Goal: Answer question/provide support: Share knowledge or assist other users

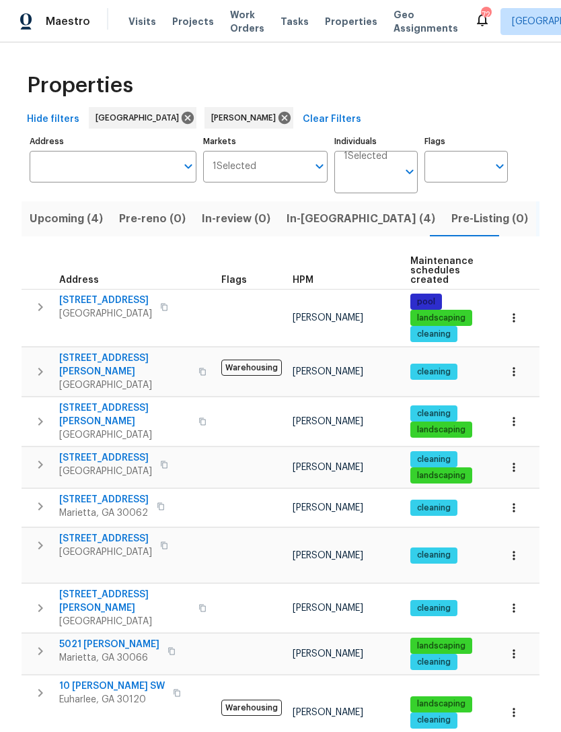
click at [312, 225] on span "In-reno (4)" at bounding box center [361, 218] width 149 height 19
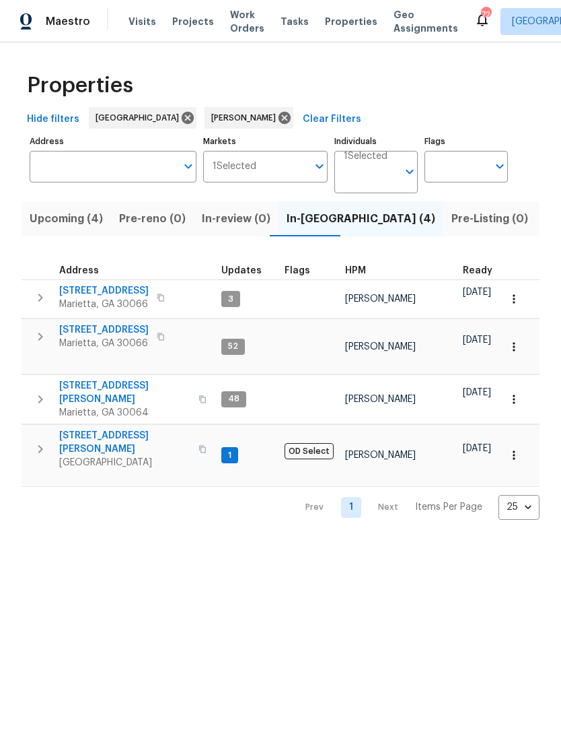
click at [119, 379] on span "3526 W Hampton Dr NW" at bounding box center [124, 392] width 131 height 27
click at [110, 294] on span "180 Parkstone Way" at bounding box center [104, 290] width 90 height 13
click at [111, 329] on span "692 Suholden Cir" at bounding box center [104, 329] width 90 height 13
click at [141, 379] on span "3526 W Hampton Dr NW" at bounding box center [124, 392] width 131 height 27
click at [110, 429] on span "314 Jackson St" at bounding box center [124, 442] width 131 height 27
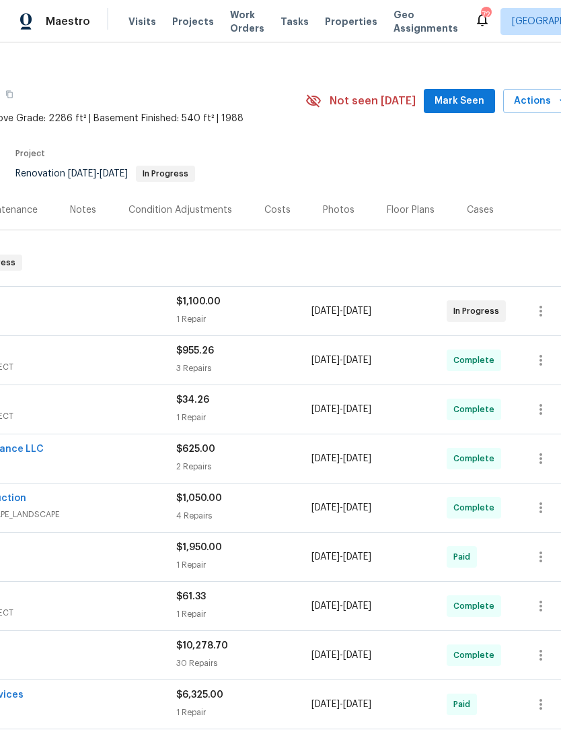
scroll to position [13, 182]
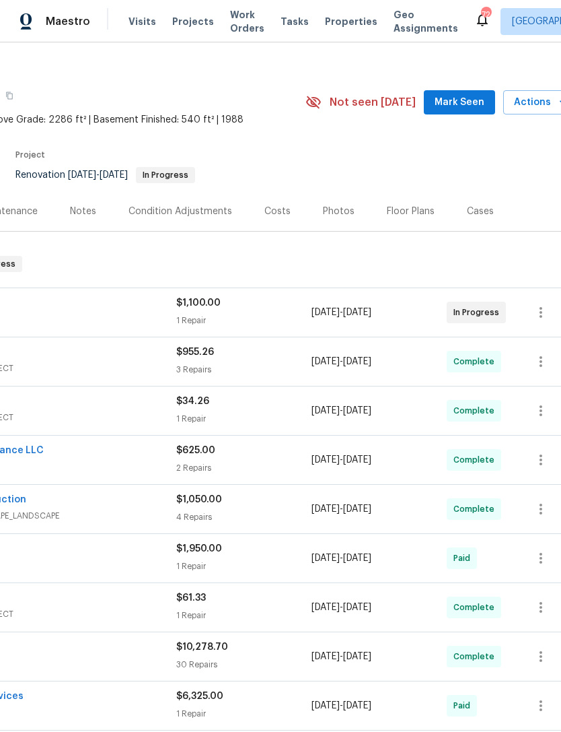
click at [465, 102] on span "Mark Seen" at bounding box center [460, 102] width 50 height 17
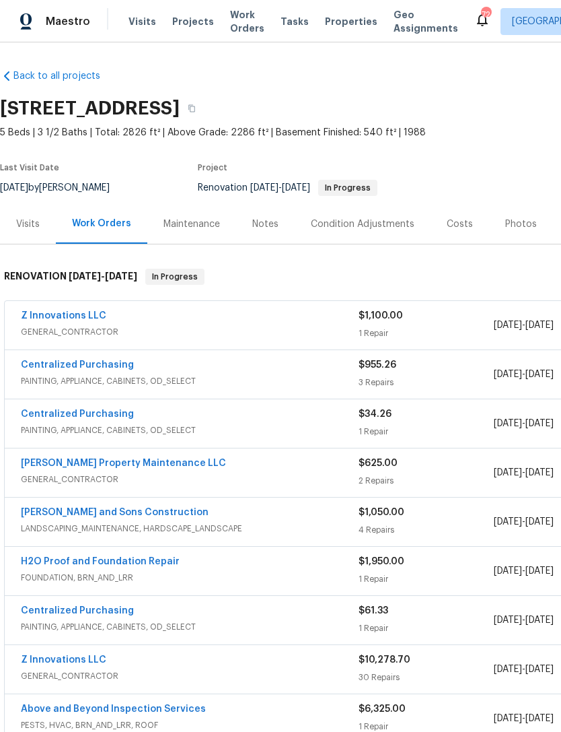
scroll to position [0, 0]
click at [458, 226] on div "Costs" at bounding box center [460, 223] width 26 height 13
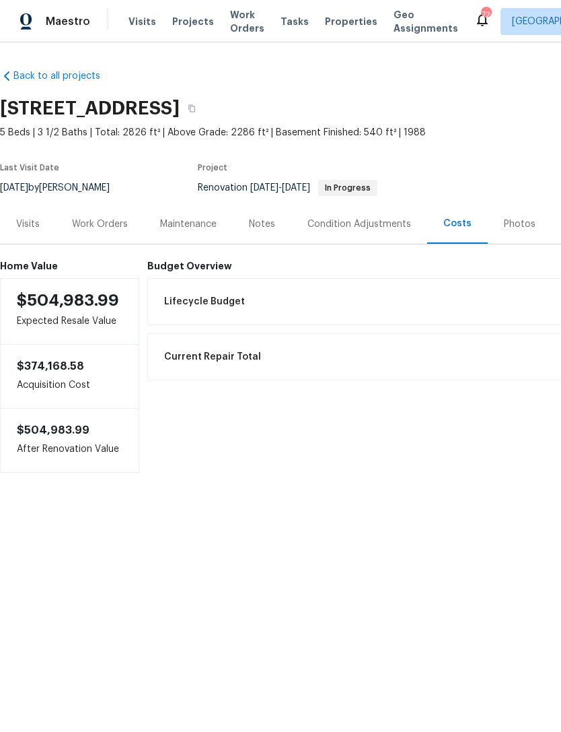
click at [31, 224] on div "Visits" at bounding box center [28, 223] width 24 height 13
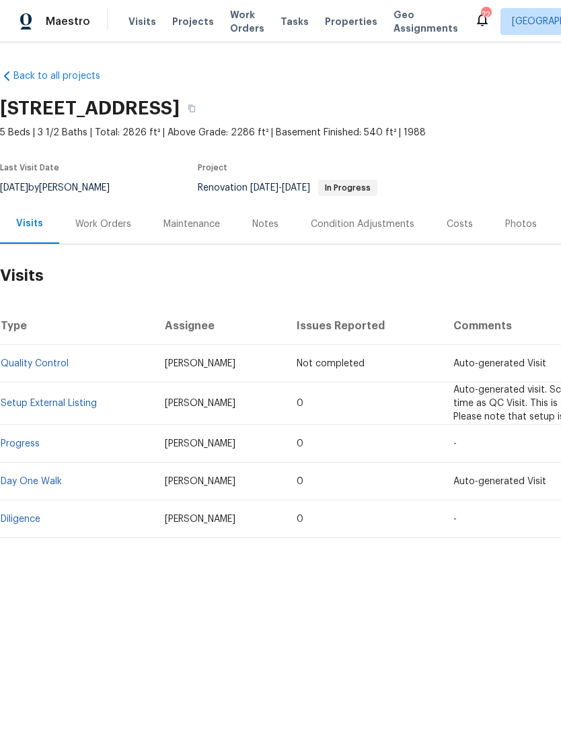
click at [101, 222] on div "Work Orders" at bounding box center [103, 223] width 56 height 13
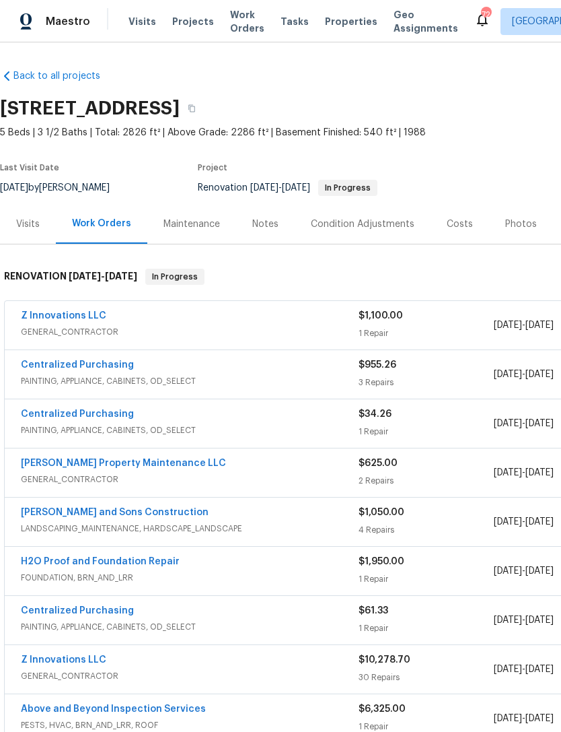
click at [32, 225] on div "Visits" at bounding box center [28, 223] width 24 height 13
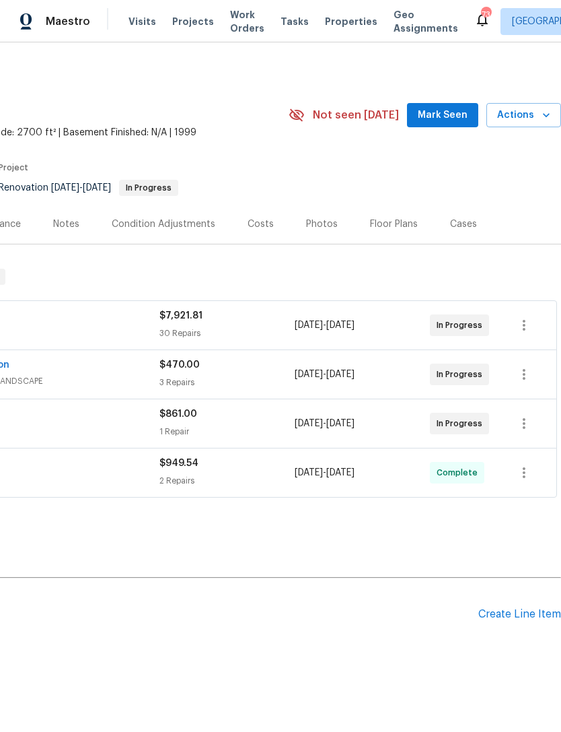
scroll to position [0, 199]
click at [456, 110] on span "Mark Seen" at bounding box center [443, 115] width 50 height 17
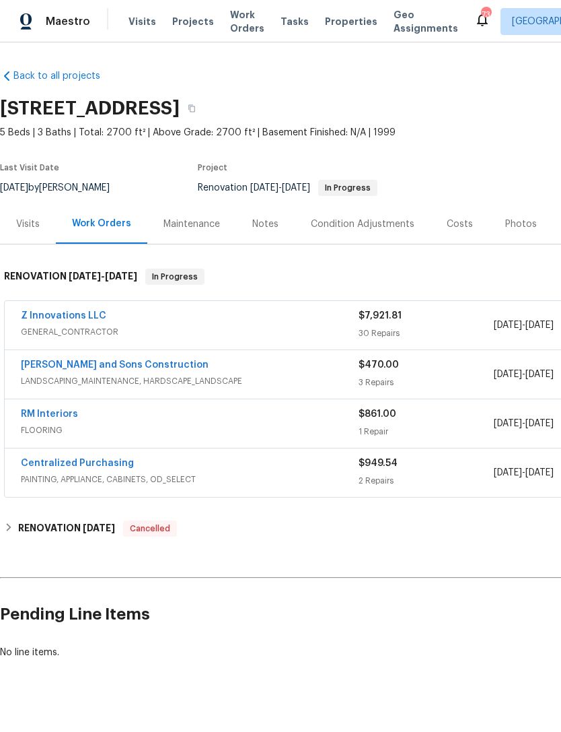
scroll to position [0, 0]
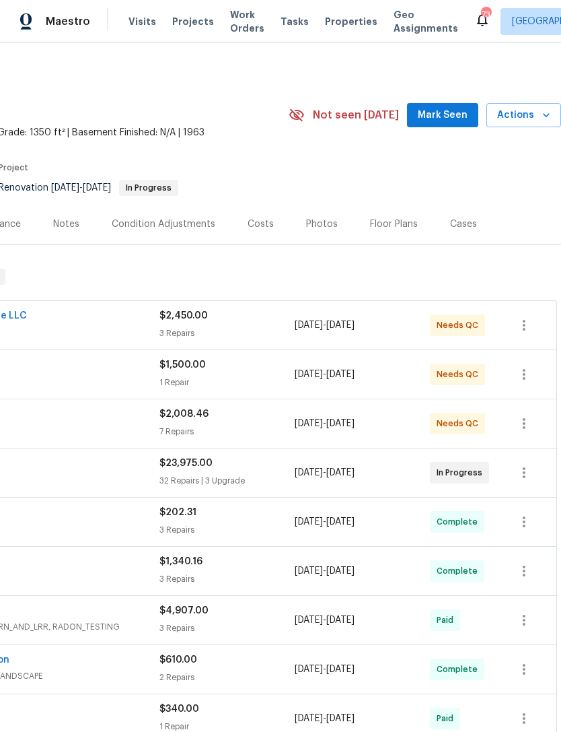
scroll to position [0, 199]
click at [448, 113] on span "Mark Seen" at bounding box center [443, 115] width 50 height 17
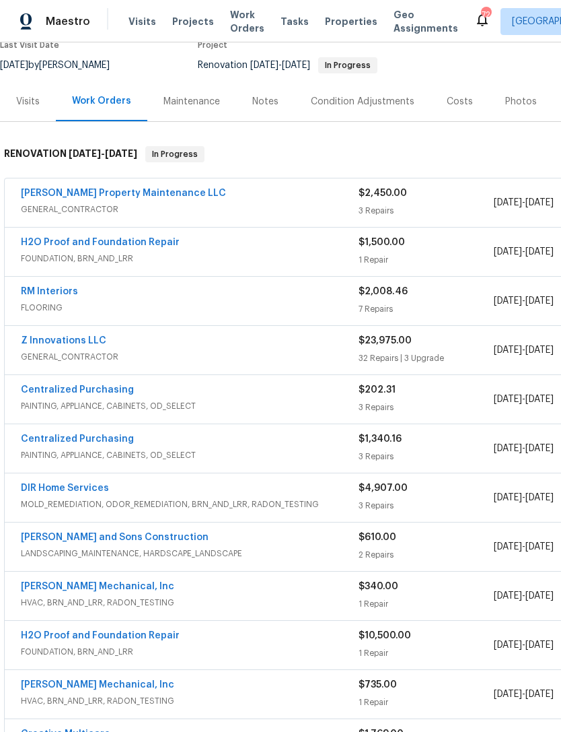
scroll to position [123, 0]
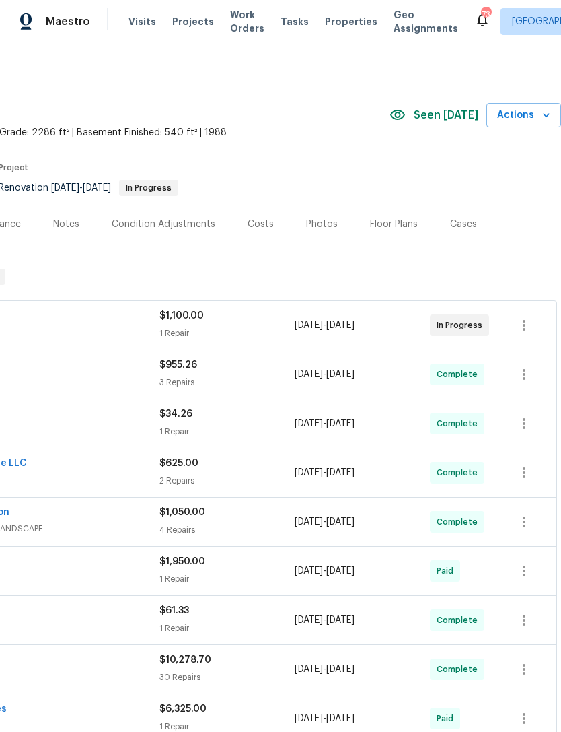
scroll to position [0, 199]
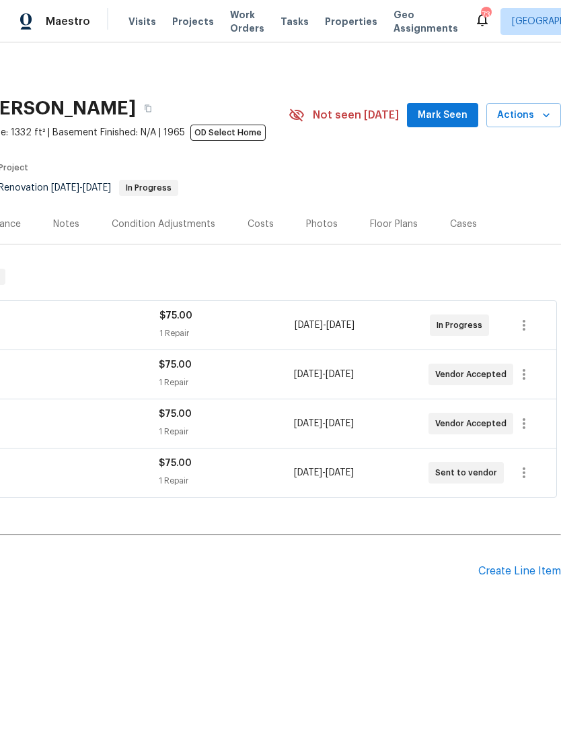
scroll to position [0, 199]
click at [450, 117] on span "Mark Seen" at bounding box center [443, 115] width 50 height 17
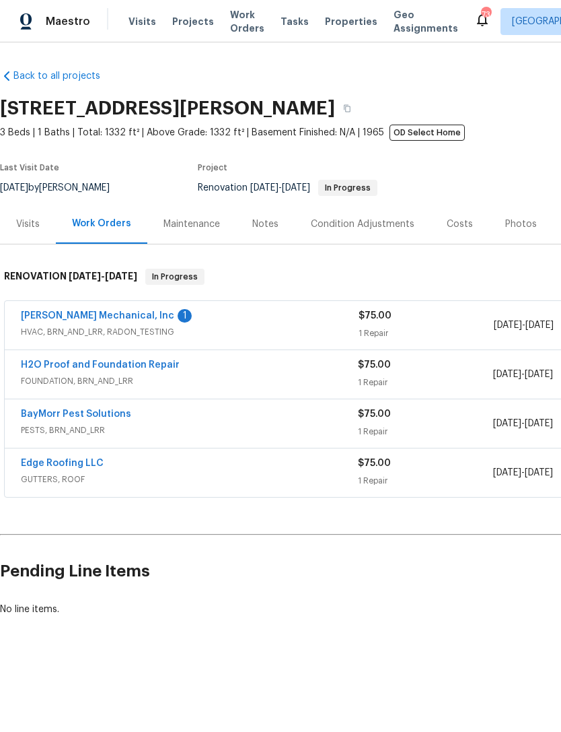
scroll to position [0, 0]
click at [106, 316] on link "[PERSON_NAME] Mechanical, Inc" at bounding box center [97, 315] width 153 height 9
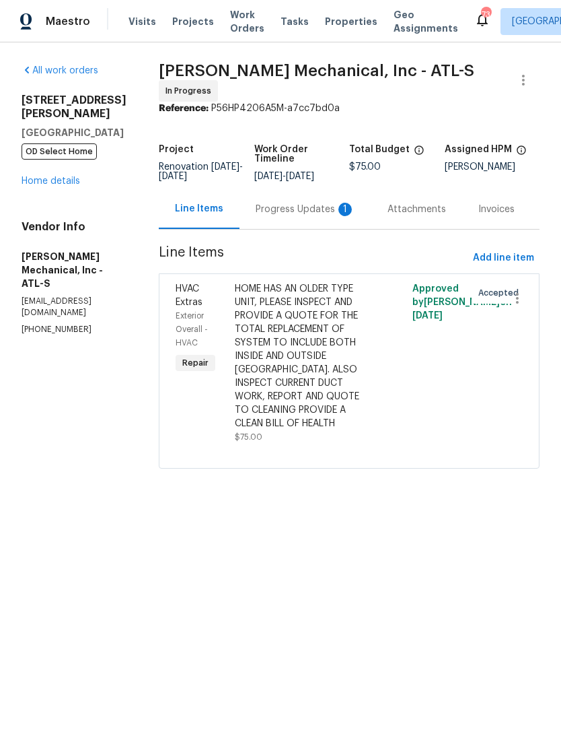
click at [298, 216] on div "Progress Updates 1" at bounding box center [306, 209] width 100 height 13
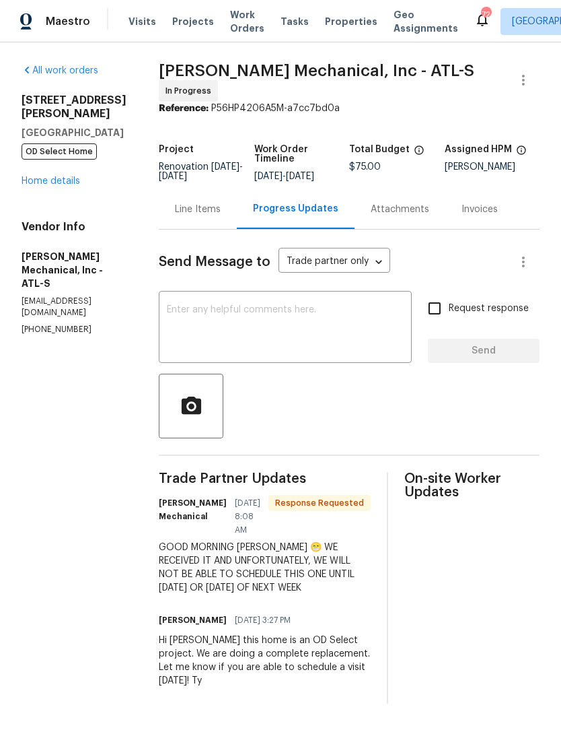
click at [221, 216] on div "Line Items" at bounding box center [198, 209] width 46 height 13
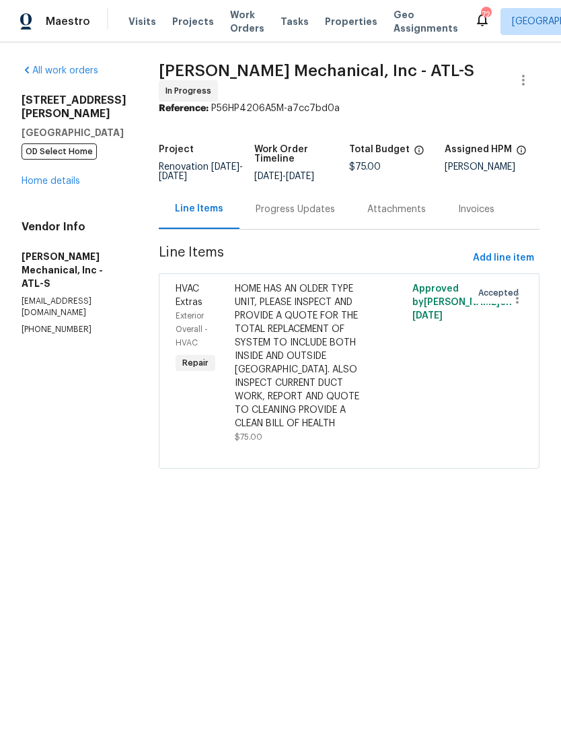
click at [69, 176] on link "Home details" at bounding box center [51, 180] width 59 height 9
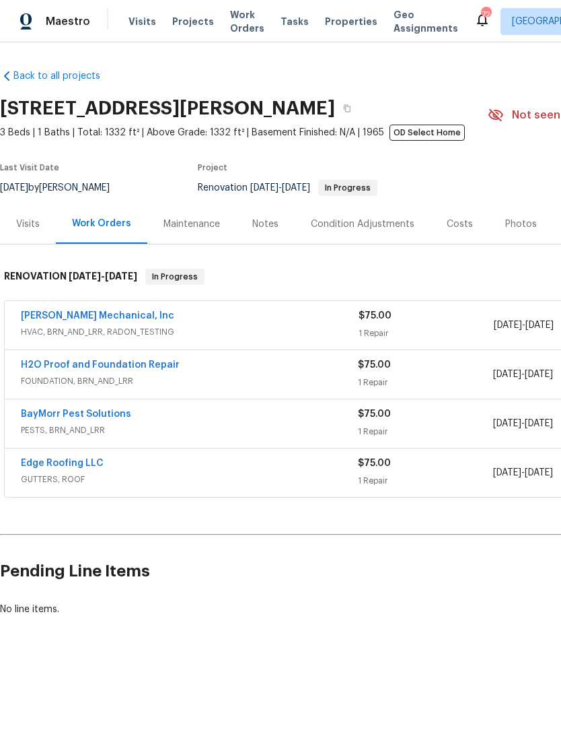
click at [115, 316] on link "JH Martin Mechanical, Inc" at bounding box center [97, 315] width 153 height 9
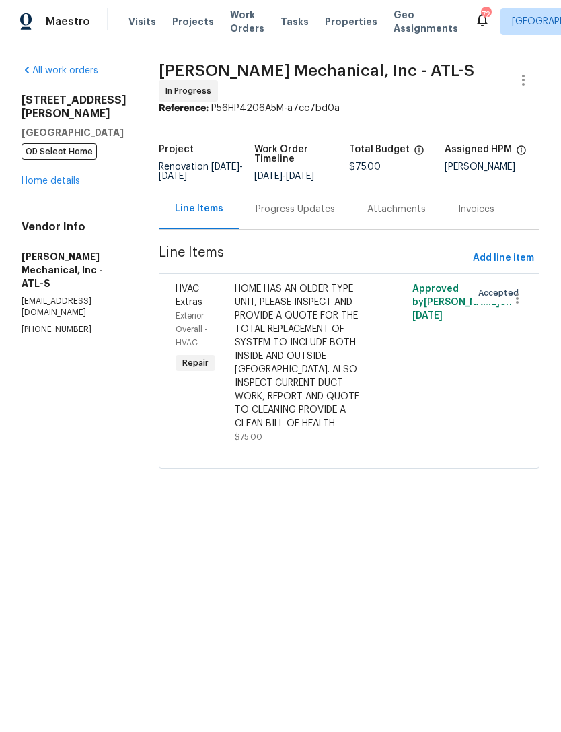
click at [308, 214] on div "Progress Updates" at bounding box center [295, 209] width 79 height 13
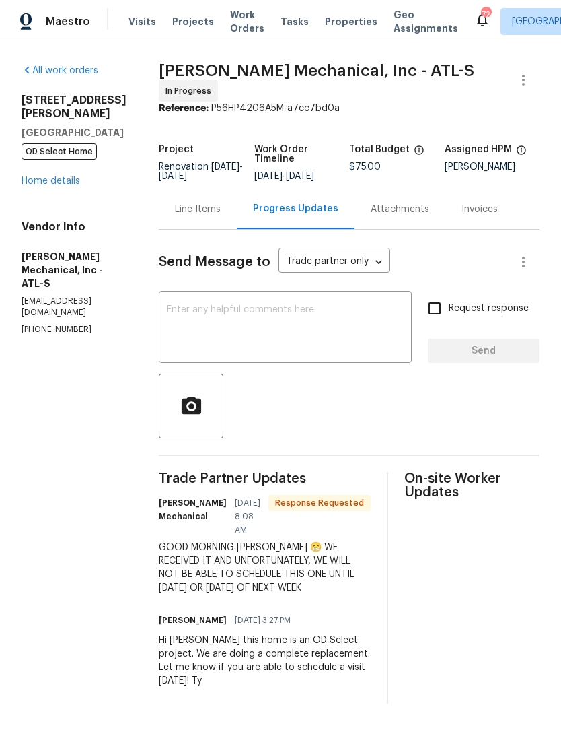
click at [315, 337] on textarea at bounding box center [285, 328] width 237 height 47
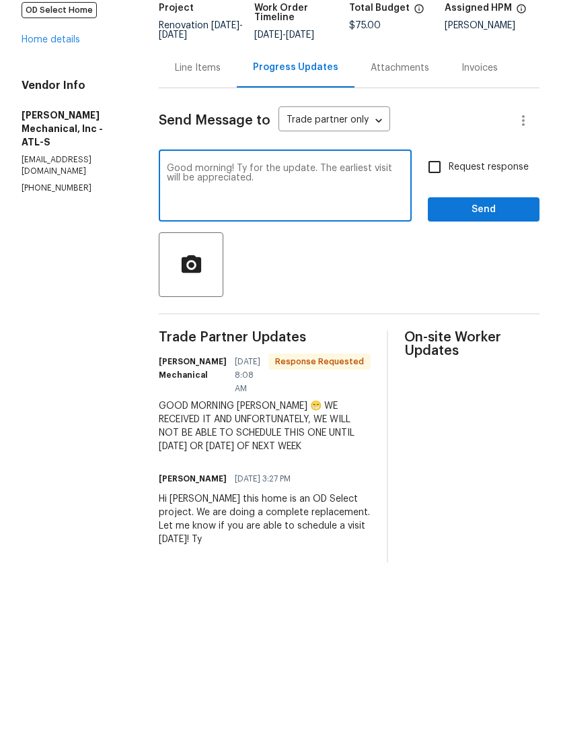
type textarea "Good morning! Ty for the update. The earliest visit will be appreciated."
click at [446, 294] on input "Request response" at bounding box center [435, 308] width 28 height 28
checkbox input "true"
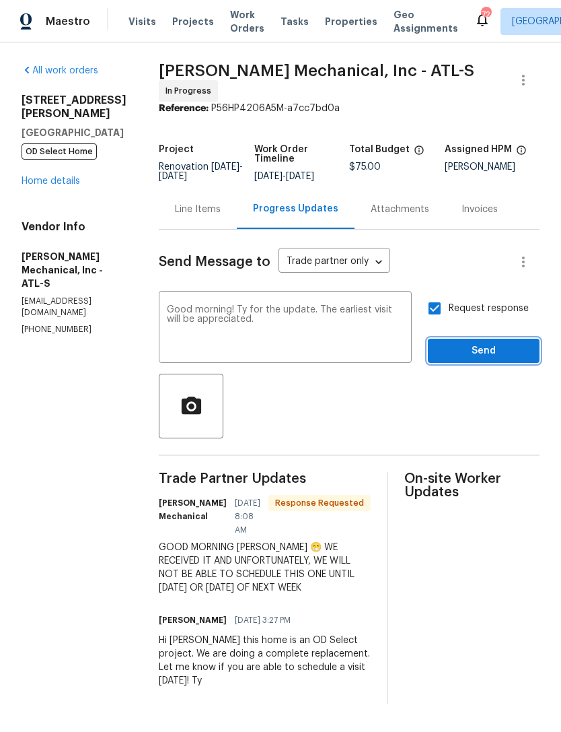
click at [480, 347] on button "Send" at bounding box center [484, 351] width 112 height 25
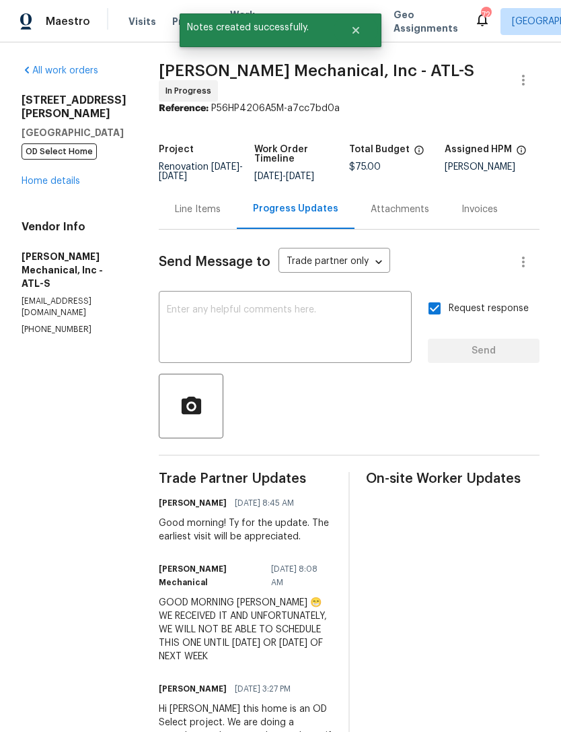
click at [57, 176] on link "Home details" at bounding box center [51, 180] width 59 height 9
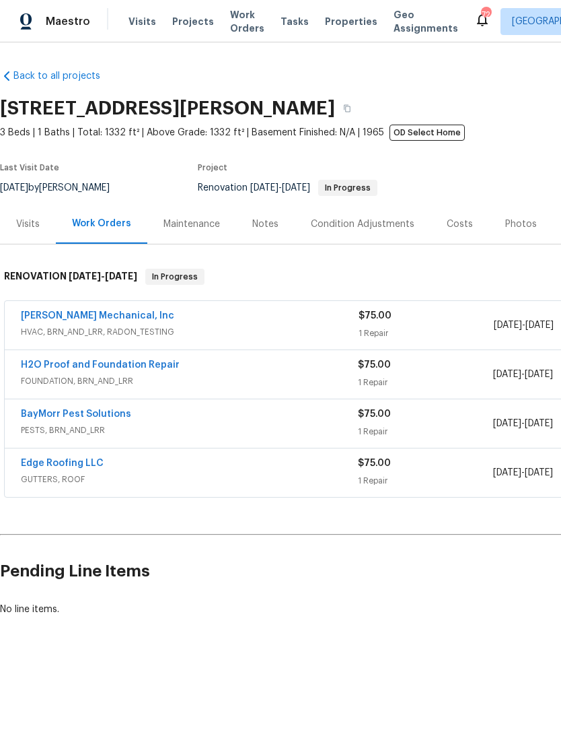
click at [89, 463] on link "Edge Roofing LLC" at bounding box center [62, 462] width 83 height 9
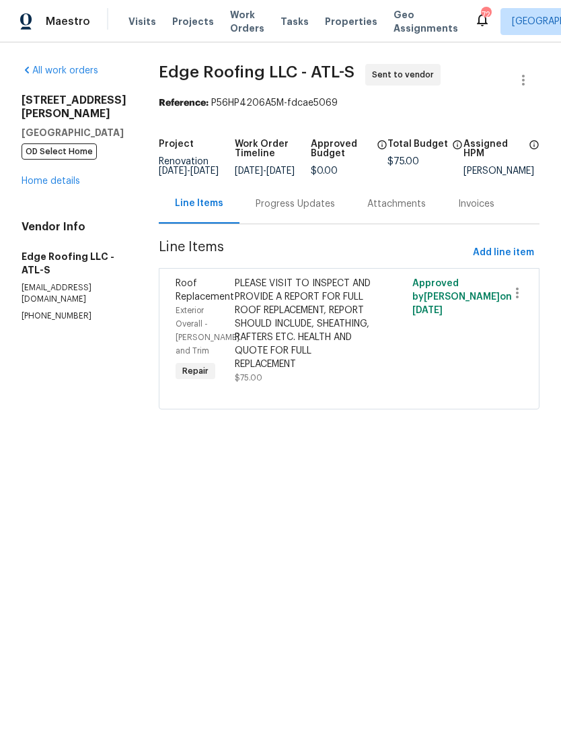
click at [290, 211] on div "Progress Updates" at bounding box center [295, 203] width 79 height 13
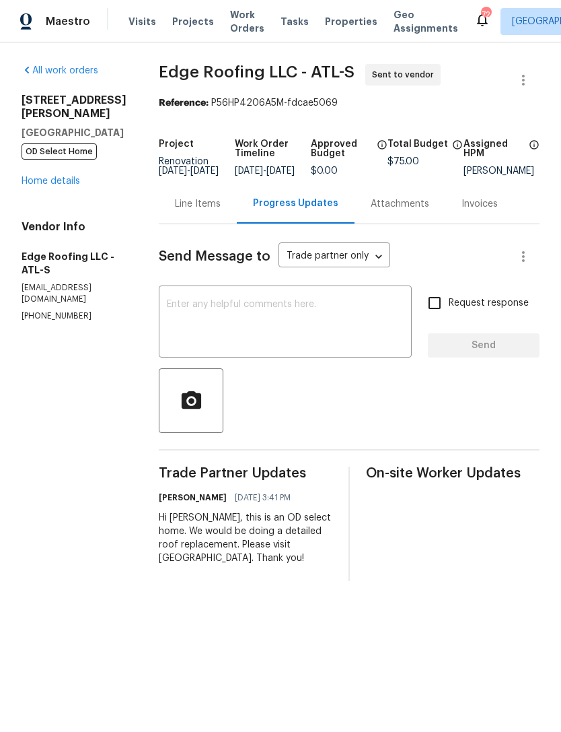
click at [217, 211] on div "Line Items" at bounding box center [198, 203] width 46 height 13
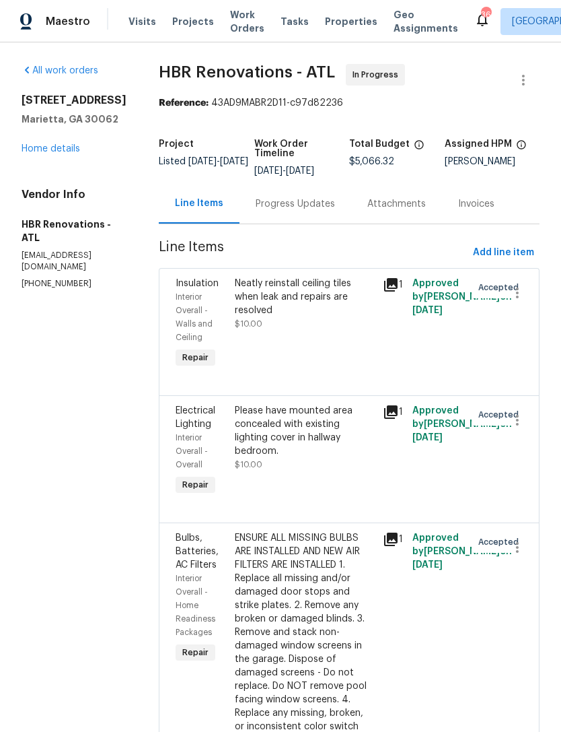
click at [47, 144] on link "Home details" at bounding box center [51, 148] width 59 height 9
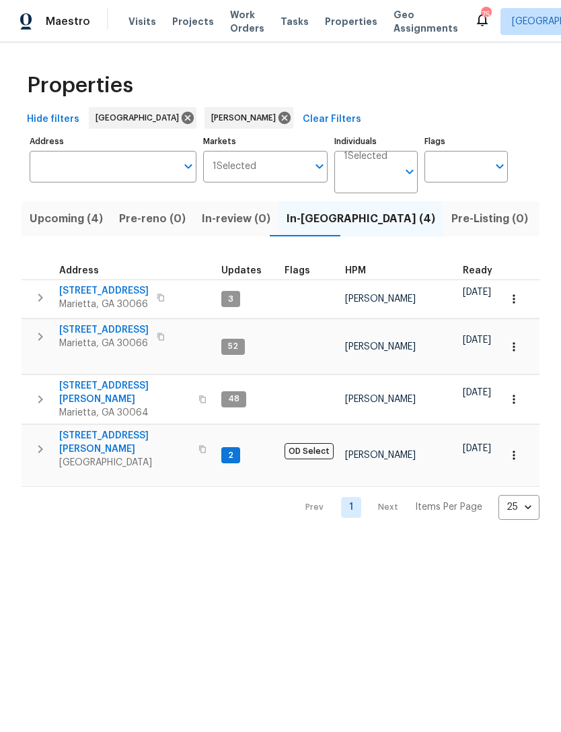
scroll to position [9, 0]
click at [114, 323] on span "692 Suholden Cir" at bounding box center [104, 329] width 90 height 13
click at [545, 228] on span "Listed (13)" at bounding box center [572, 218] width 55 height 19
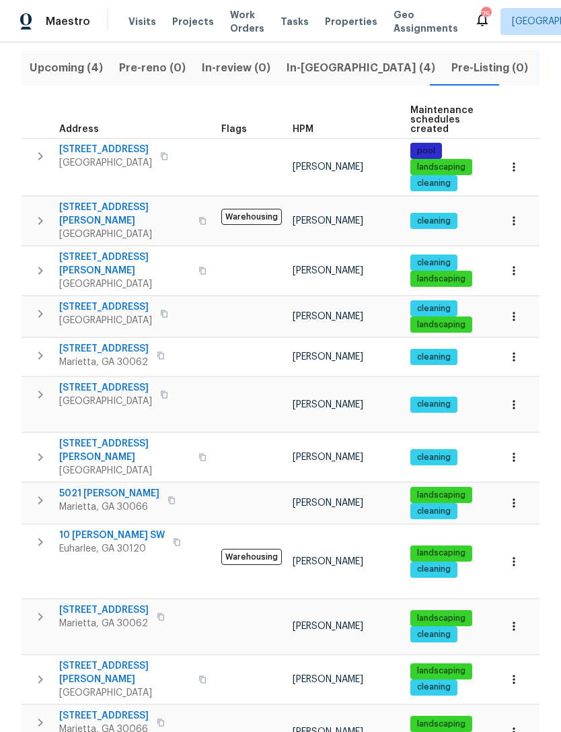
scroll to position [149, 0]
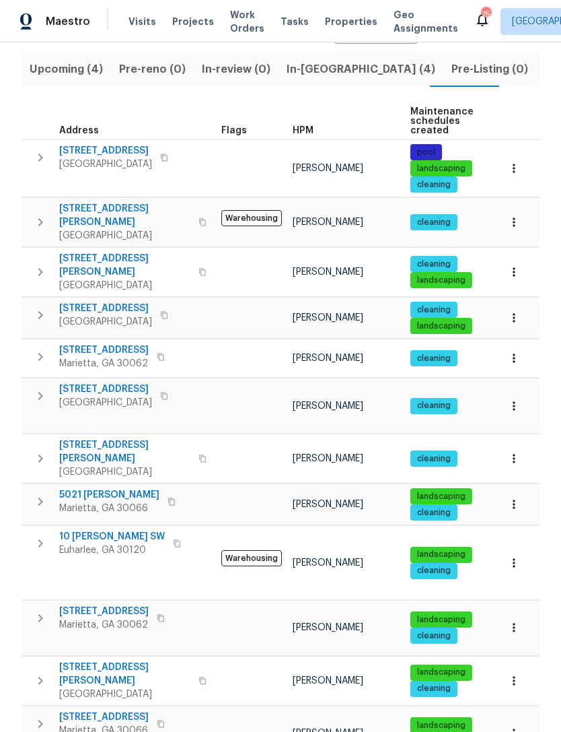
click at [96, 710] on span "[STREET_ADDRESS]" at bounding box center [104, 716] width 90 height 13
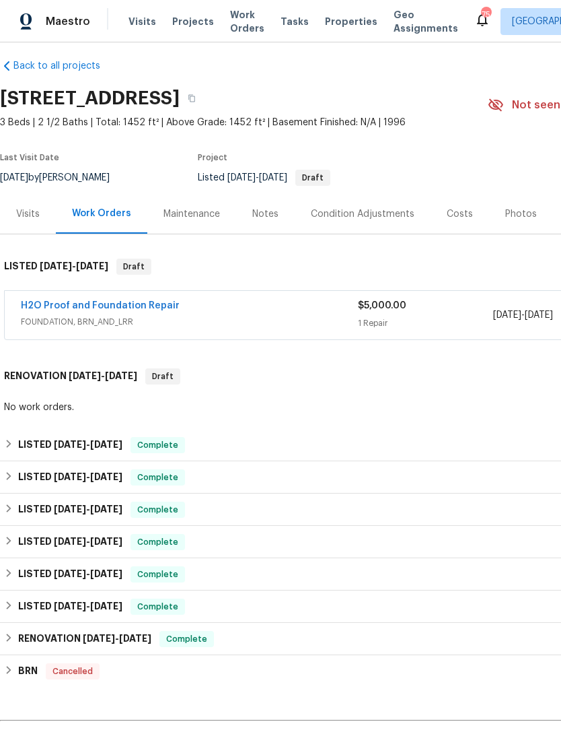
scroll to position [11, 0]
click at [137, 307] on link "H2O Proof and Foundation Repair" at bounding box center [100, 304] width 159 height 9
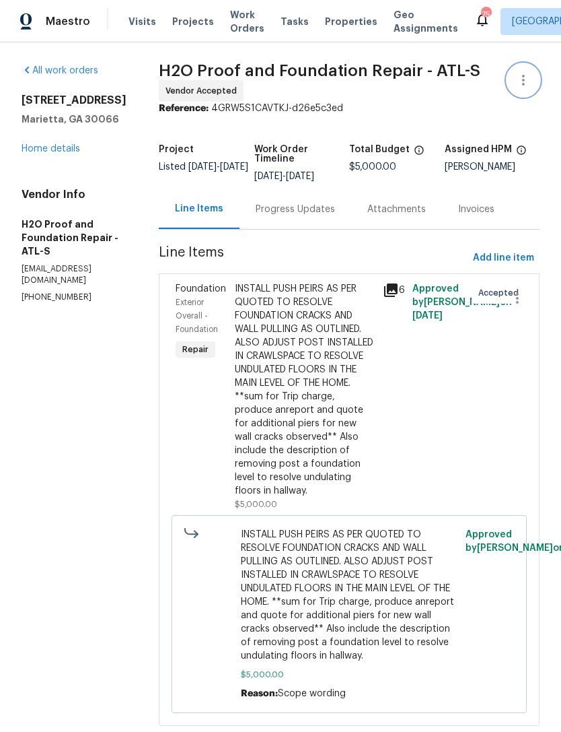
click at [524, 83] on icon "button" at bounding box center [523, 80] width 3 height 11
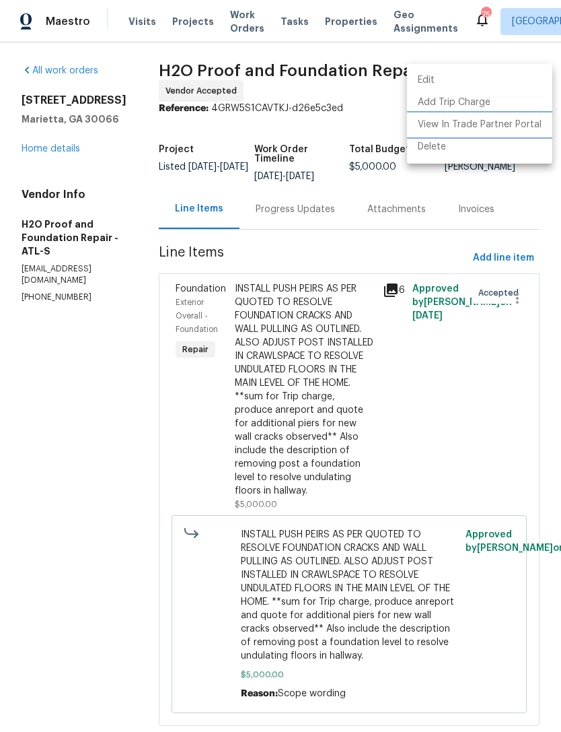
click at [502, 129] on li "View In Trade Partner Portal" at bounding box center [479, 125] width 145 height 22
